Goal: Information Seeking & Learning: Learn about a topic

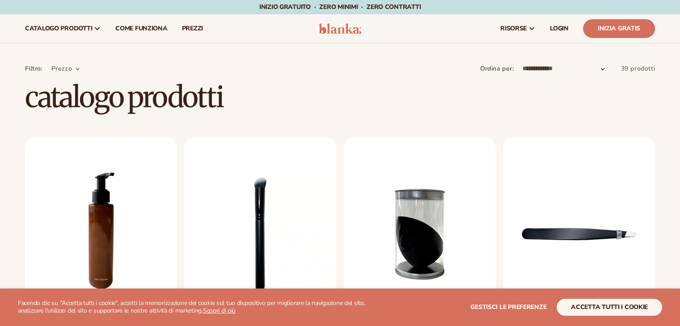
scroll to position [134, 0]
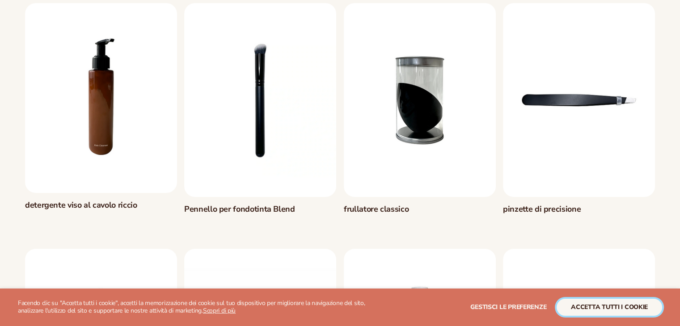
click at [637, 306] on font "accetta tutti i cookie" at bounding box center [609, 307] width 77 height 8
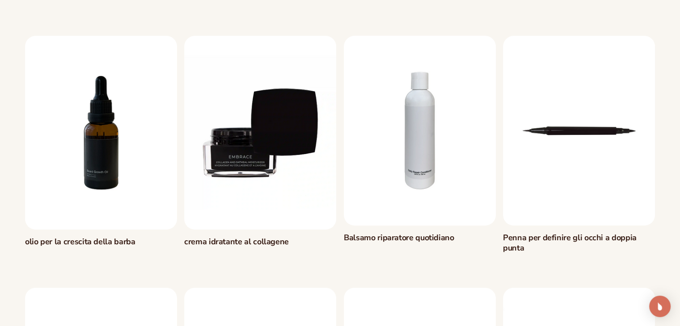
scroll to position [402, 0]
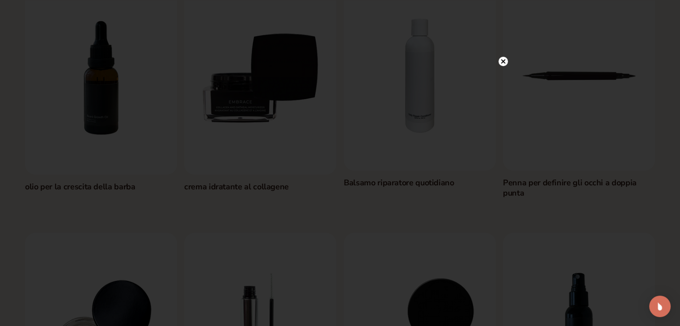
click at [500, 59] on circle at bounding box center [502, 61] width 9 height 9
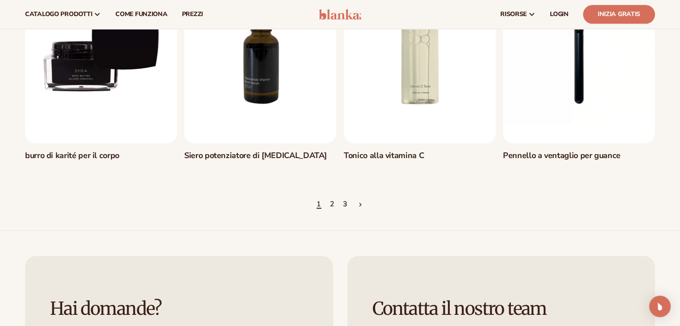
scroll to position [899, 0]
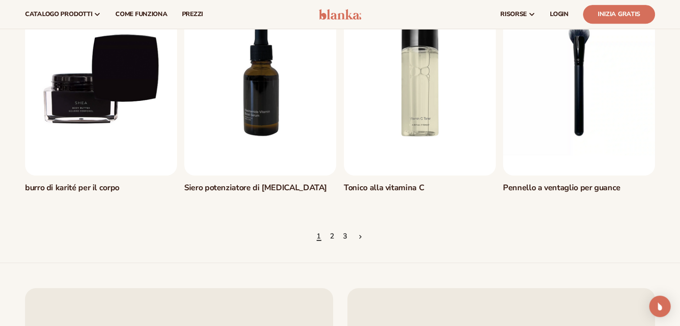
click at [330, 240] on font "2" at bounding box center [332, 237] width 5 height 10
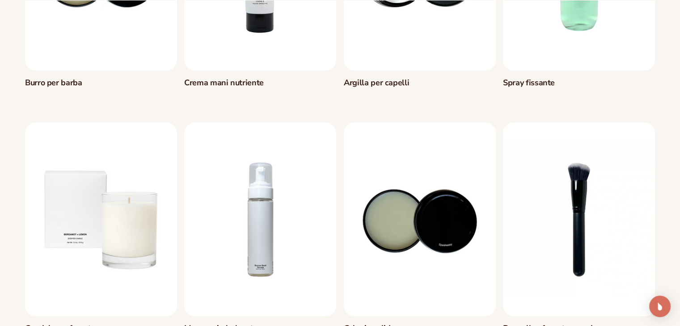
scroll to position [313, 0]
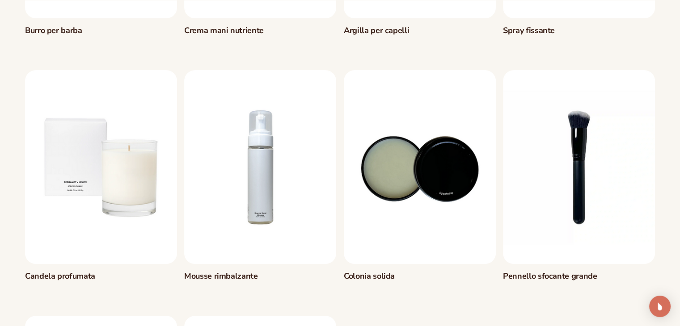
click at [471, 271] on link "Colonia solida" at bounding box center [420, 276] width 152 height 10
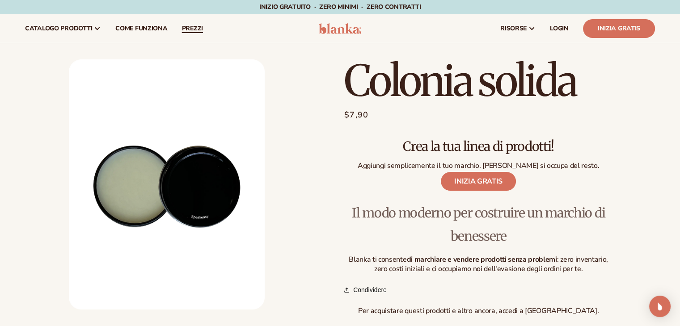
click at [190, 35] on link "prezzi" at bounding box center [192, 28] width 35 height 29
